Goal: Download file/media

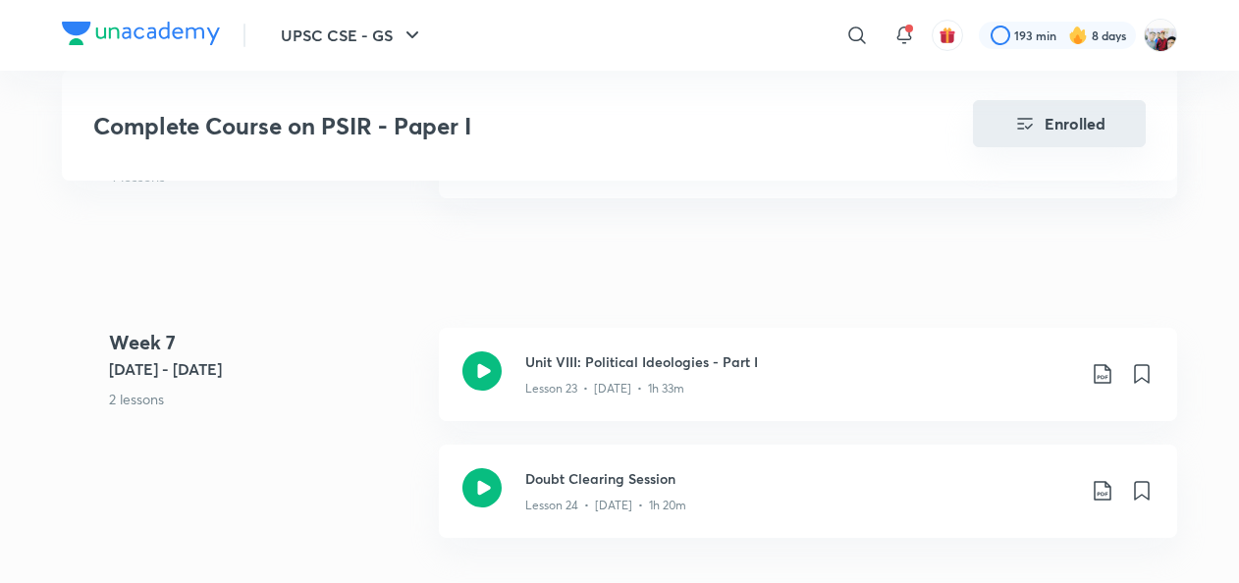
scroll to position [3850, 0]
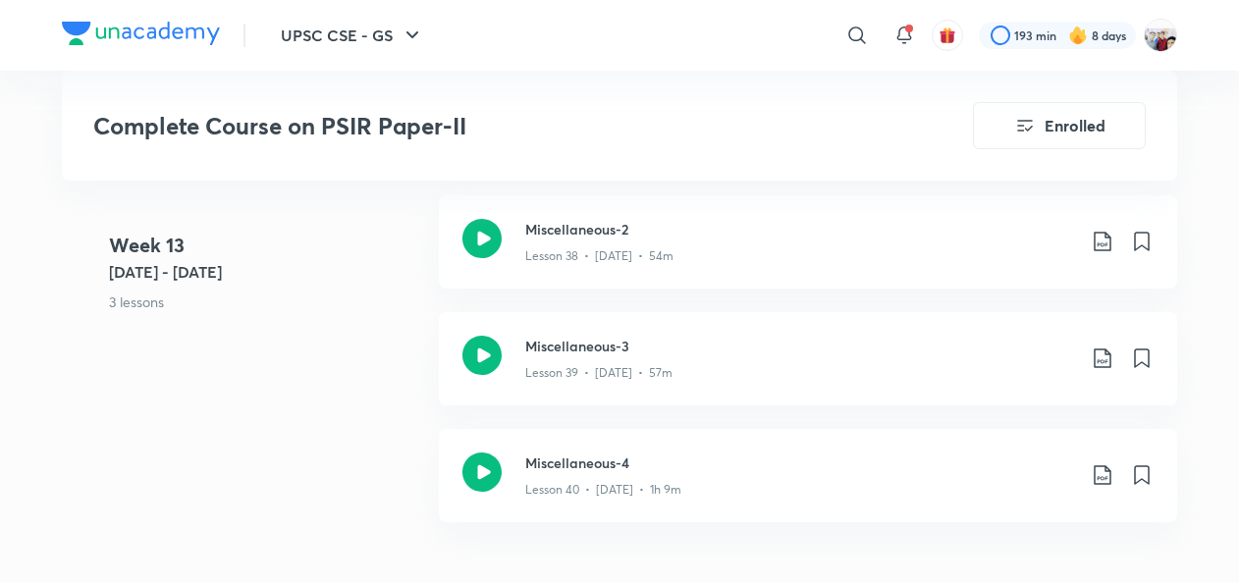
scroll to position [6409, 0]
click at [1100, 357] on icon at bounding box center [1103, 361] width 24 height 24
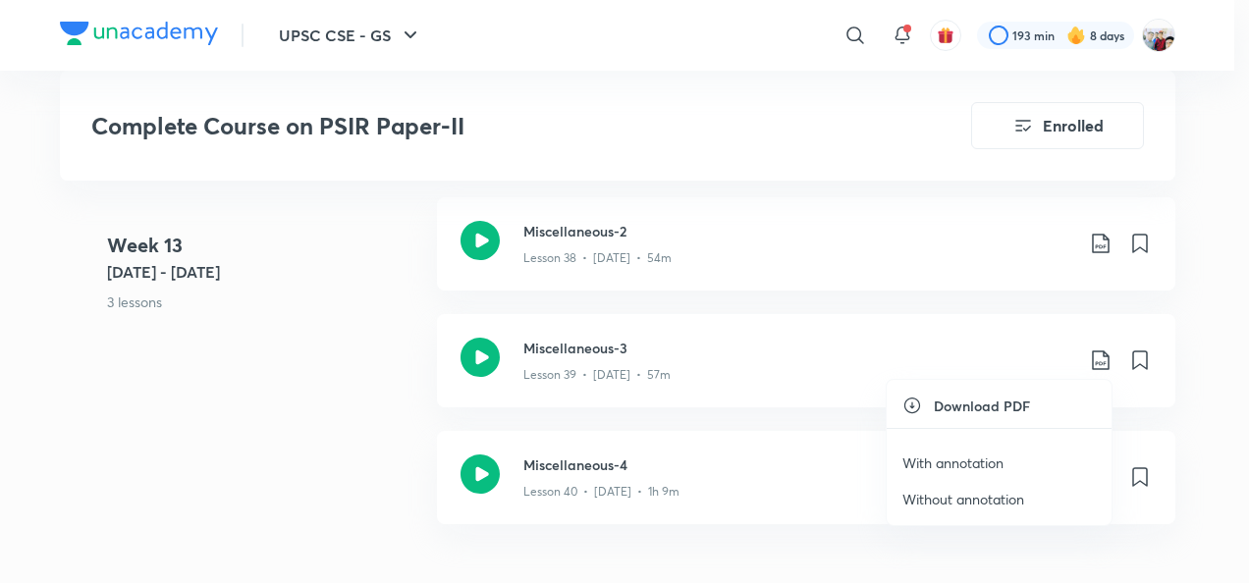
click at [992, 459] on p "With annotation" at bounding box center [952, 463] width 101 height 21
